Goal: Information Seeking & Learning: Learn about a topic

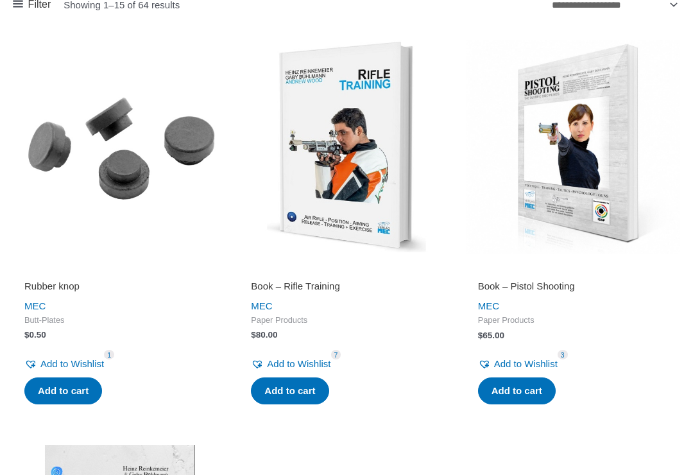
scroll to position [339, 0]
click at [349, 182] on img at bounding box center [346, 147] width 214 height 214
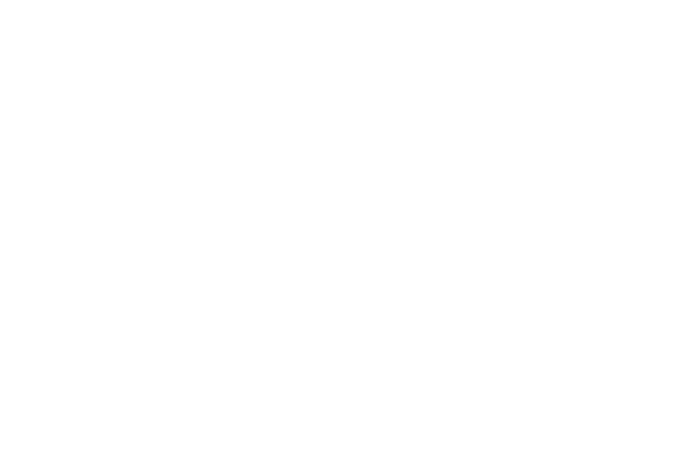
scroll to position [1171, 0]
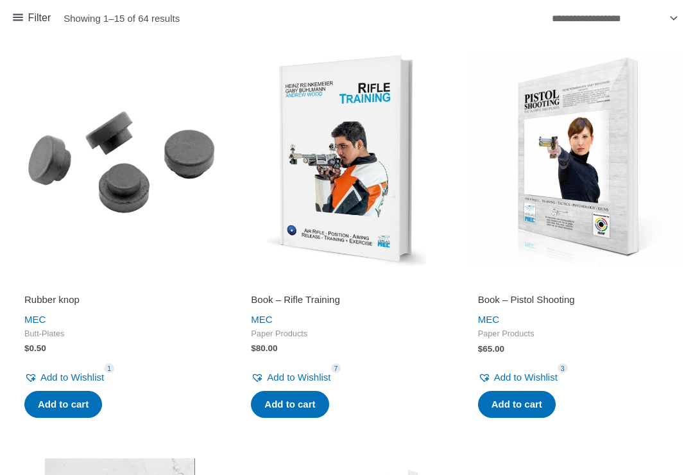
scroll to position [319, 0]
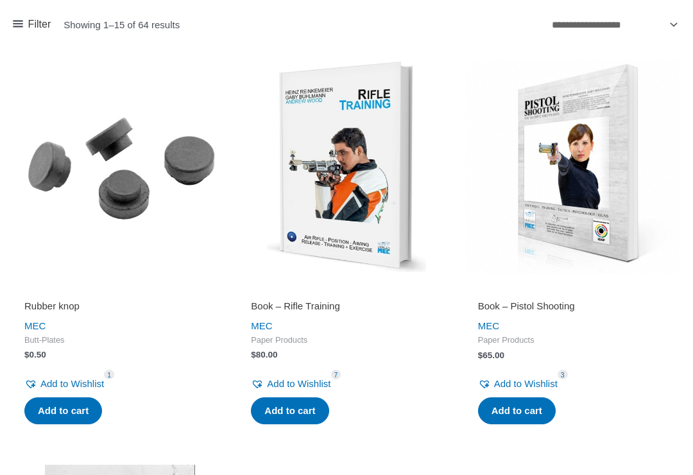
click at [593, 162] on img at bounding box center [573, 167] width 214 height 214
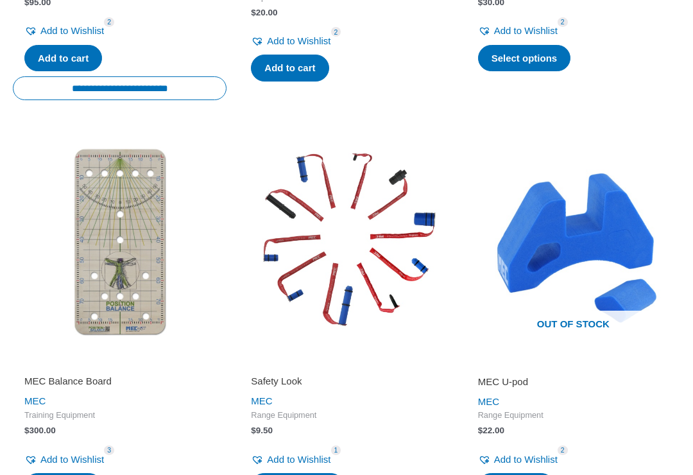
scroll to position [1482, 0]
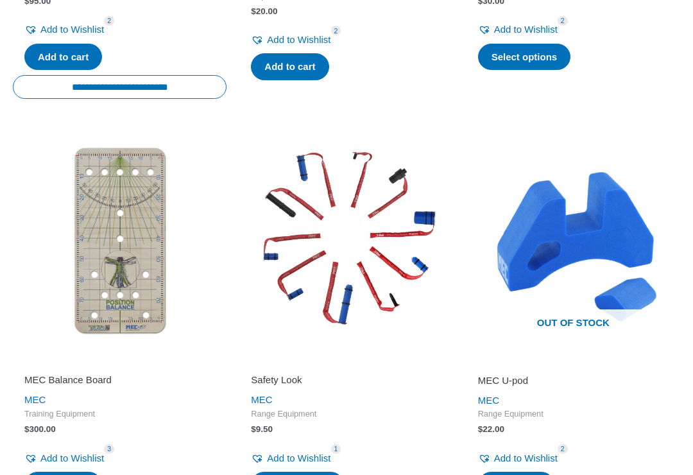
click at [589, 227] on img at bounding box center [573, 241] width 214 height 214
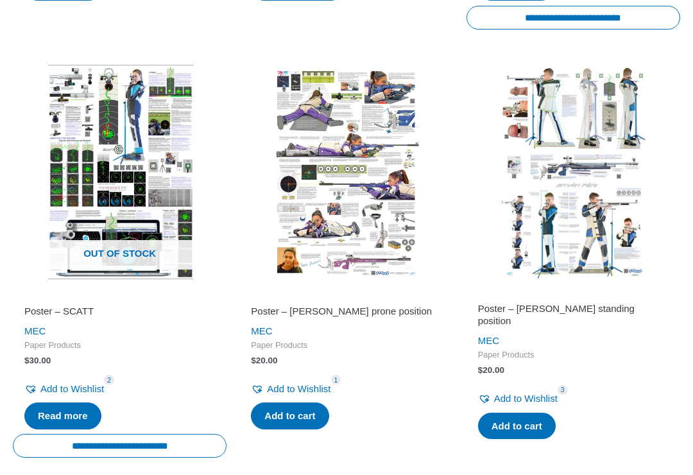
scroll to position [2002, 0]
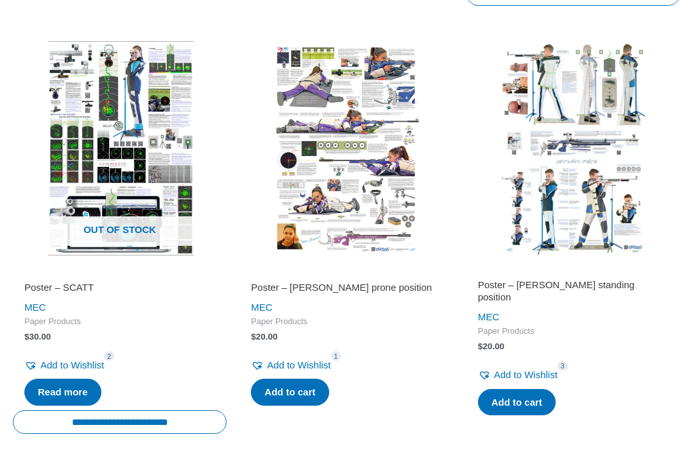
click at [625, 233] on img at bounding box center [573, 148] width 214 height 214
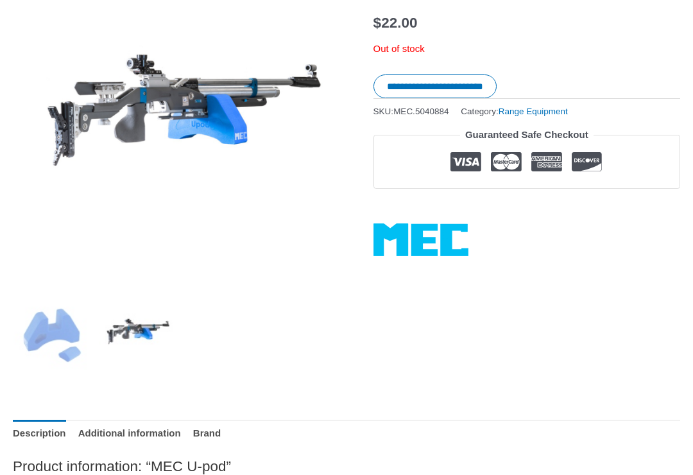
scroll to position [221, 0]
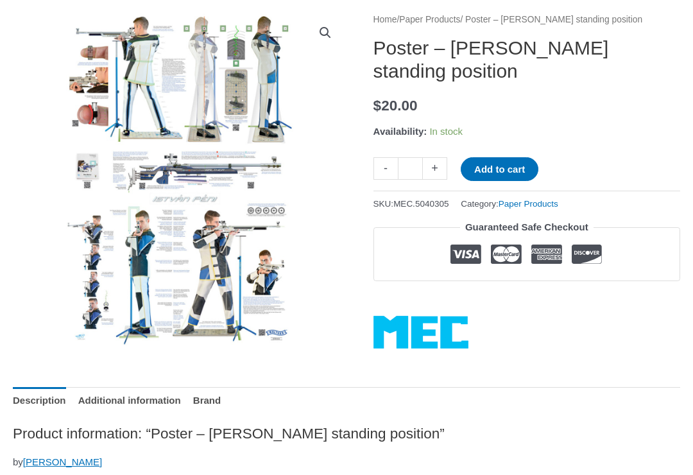
scroll to position [165, 0]
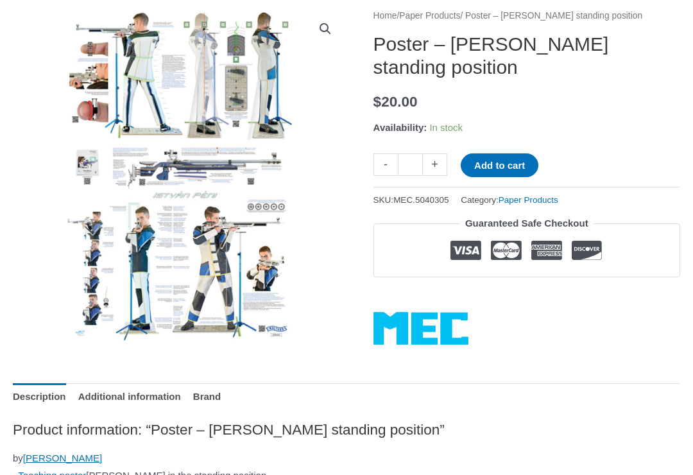
click at [164, 244] on img at bounding box center [333, 328] width 641 height 641
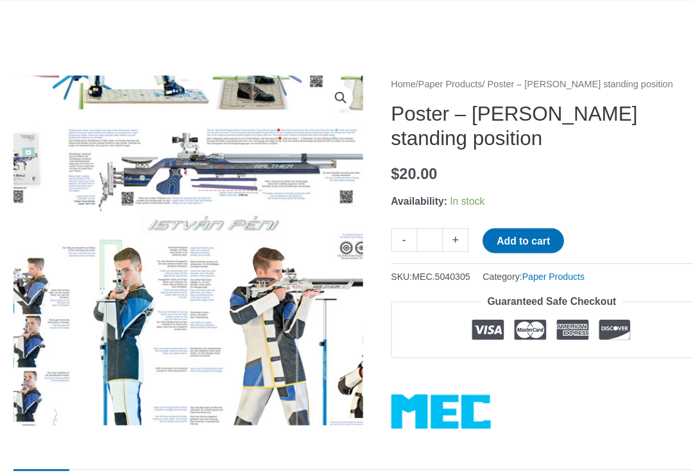
scroll to position [0, 0]
